Goal: Check status: Check status

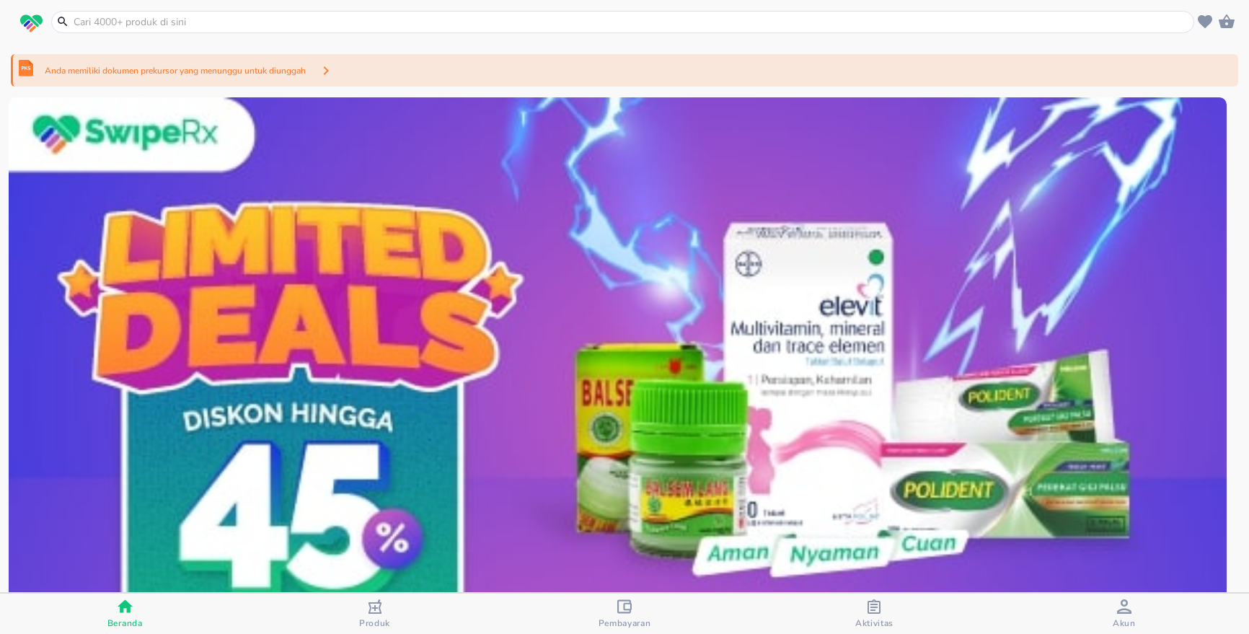
click at [884, 613] on div "Aktivitas" at bounding box center [875, 614] width 38 height 30
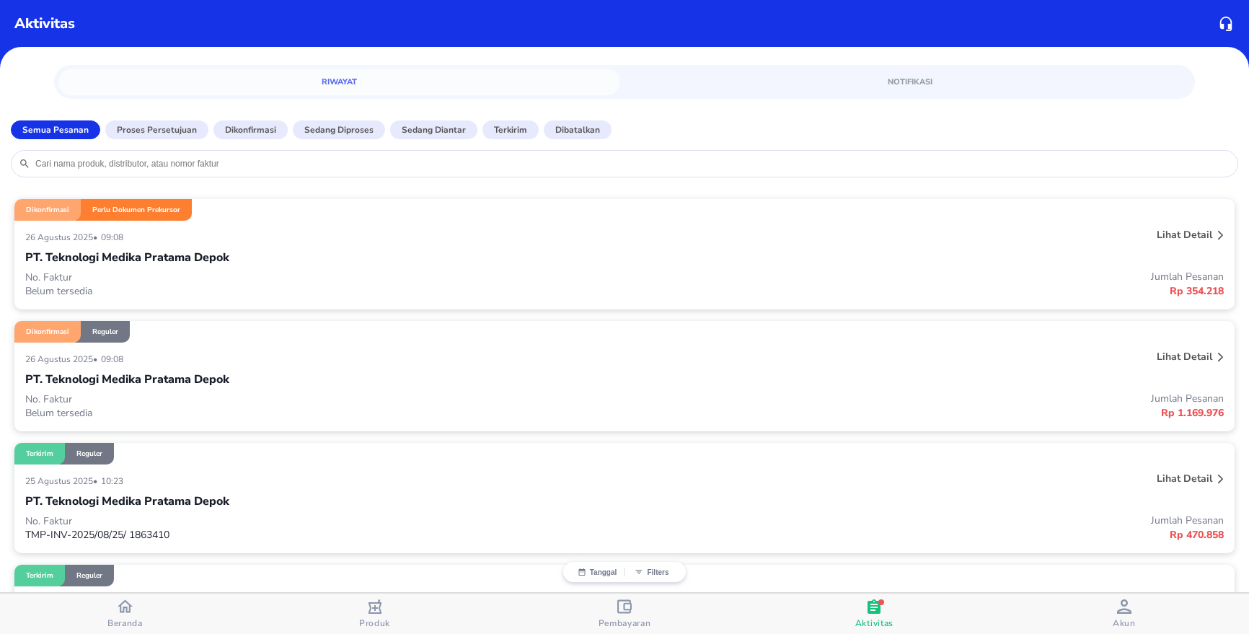
click at [250, 267] on div "PT. Teknologi Medika Pratama Depok" at bounding box center [624, 257] width 1199 height 25
